Goal: Task Accomplishment & Management: Use online tool/utility

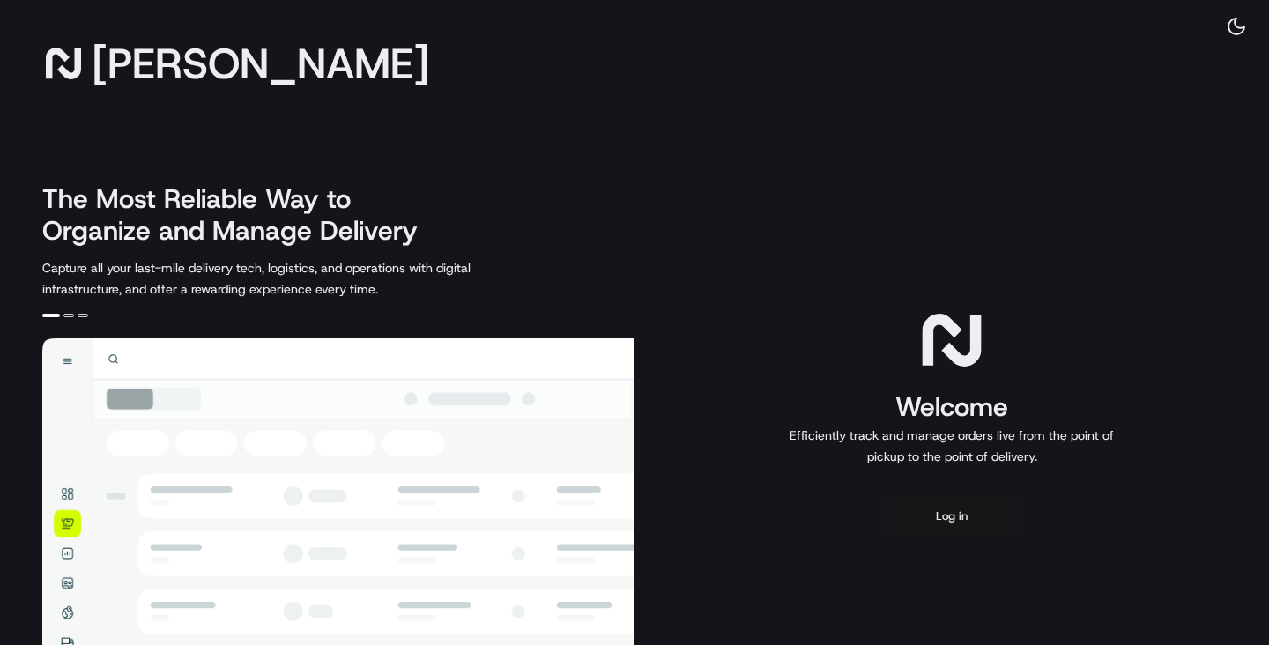
click at [984, 510] on button "Log in" at bounding box center [951, 516] width 141 height 42
